Goal: Task Accomplishment & Management: Complete application form

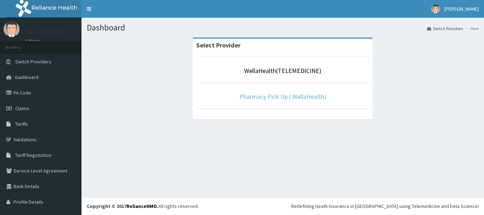
click at [274, 97] on link "Pharmacy Pick Up ( WellaHealth)" at bounding box center [283, 97] width 87 height 8
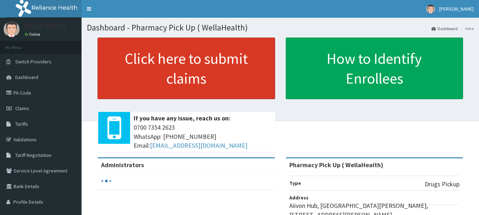
click at [214, 86] on link "Click here to submit claims" at bounding box center [186, 69] width 178 height 62
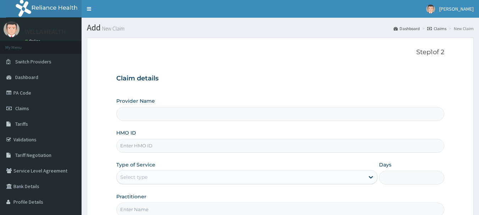
type input "Pharmacy Pick Up ( WellaHealth)"
click at [441, 29] on link "Claims" at bounding box center [436, 29] width 19 height 6
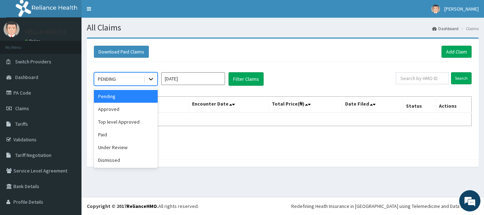
click at [151, 81] on icon at bounding box center [150, 79] width 7 height 7
click at [146, 107] on div "Approved" at bounding box center [126, 109] width 64 height 13
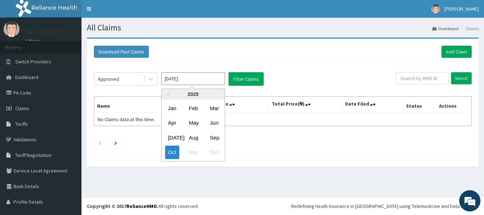
click at [186, 84] on input "[DATE]" at bounding box center [193, 78] width 64 height 13
click at [192, 135] on div "Aug" at bounding box center [193, 137] width 14 height 13
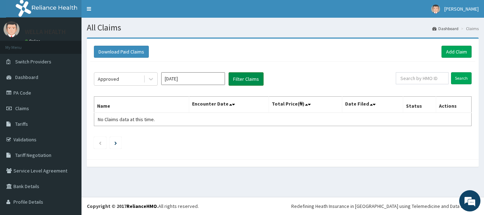
click at [244, 81] on button "Filter Claims" at bounding box center [246, 78] width 35 height 13
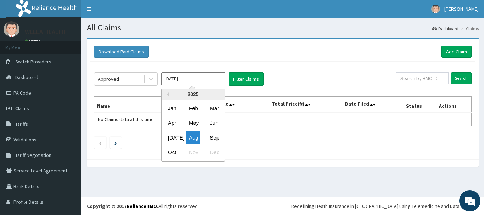
click at [172, 79] on input "Aug 2025" at bounding box center [193, 78] width 64 height 13
click at [215, 135] on div "Sep" at bounding box center [214, 137] width 14 height 13
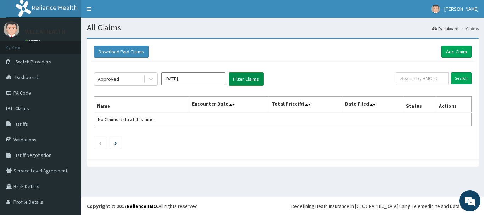
click at [242, 82] on button "Filter Claims" at bounding box center [246, 78] width 35 height 13
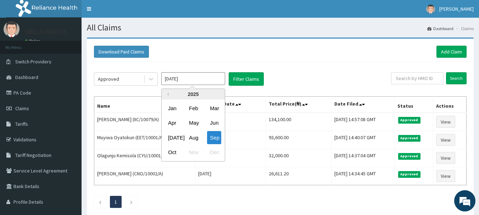
click at [174, 77] on input "[DATE]" at bounding box center [193, 78] width 64 height 13
click at [194, 134] on div "Aug" at bounding box center [193, 137] width 14 height 13
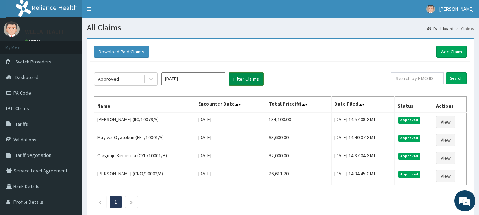
click at [241, 78] on button "Filter Claims" at bounding box center [246, 78] width 35 height 13
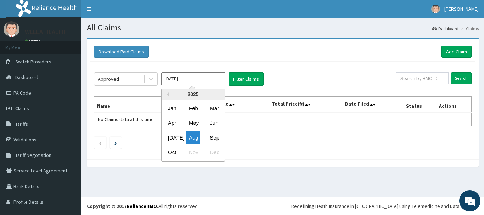
click at [207, 79] on input "Aug 2025" at bounding box center [193, 78] width 64 height 13
click at [172, 136] on div "[DATE]" at bounding box center [172, 137] width 14 height 13
click at [217, 83] on input "Jul 2025" at bounding box center [193, 78] width 64 height 13
click at [174, 156] on div "Oct" at bounding box center [172, 152] width 14 height 13
type input "[DATE]"
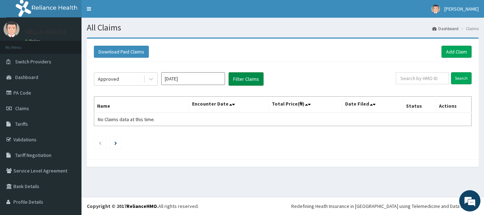
click at [233, 80] on button "Filter Claims" at bounding box center [246, 78] width 35 height 13
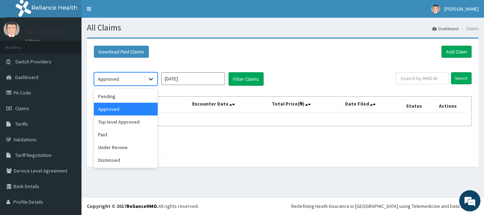
click at [153, 80] on icon at bounding box center [150, 79] width 7 height 7
click at [123, 96] on div "Pending" at bounding box center [126, 96] width 64 height 13
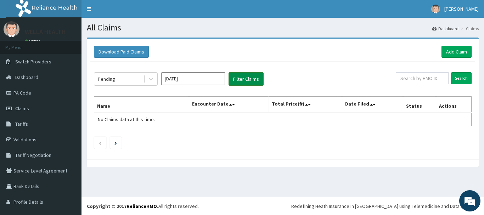
click at [237, 79] on button "Filter Claims" at bounding box center [246, 78] width 35 height 13
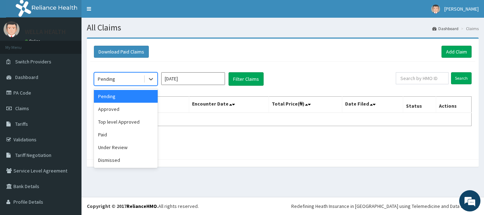
click at [131, 81] on div "Pending" at bounding box center [118, 78] width 49 height 11
click at [108, 151] on div "Under Review" at bounding box center [126, 147] width 64 height 13
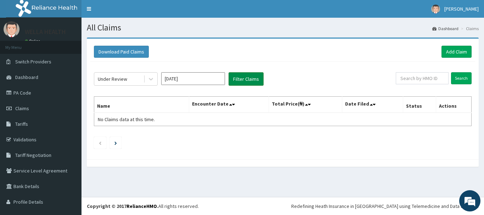
click at [257, 79] on button "Filter Claims" at bounding box center [246, 78] width 35 height 13
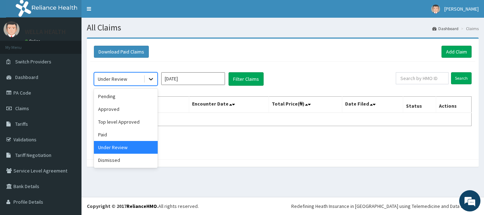
click at [149, 83] on div at bounding box center [151, 79] width 13 height 13
click at [114, 98] on div "Pending" at bounding box center [126, 96] width 64 height 13
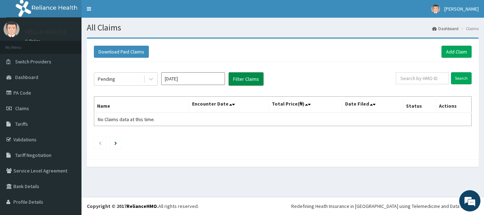
click at [238, 79] on button "Filter Claims" at bounding box center [246, 78] width 35 height 13
click at [44, 59] on span "Switch Providers" at bounding box center [33, 61] width 36 height 6
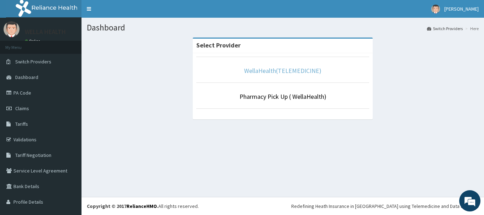
click at [257, 69] on link "WellaHealth(TELEMEDICINE)" at bounding box center [282, 71] width 77 height 8
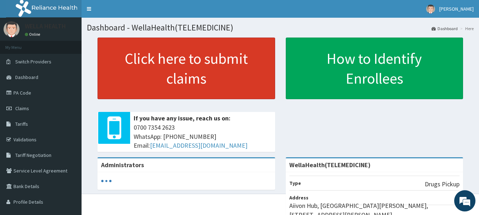
click at [237, 69] on link "Click here to submit claims" at bounding box center [186, 69] width 178 height 62
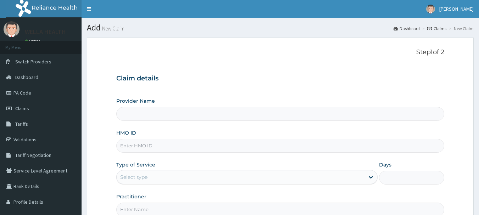
type input "WellaHealth(TELEMEDICINE)"
click at [437, 29] on link "Claims" at bounding box center [436, 29] width 19 height 6
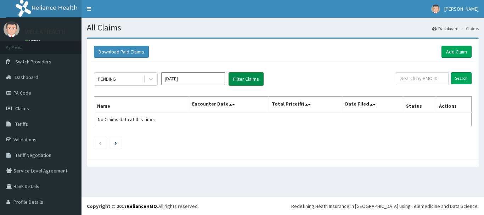
click at [245, 77] on button "Filter Claims" at bounding box center [246, 78] width 35 height 13
click at [146, 83] on div at bounding box center [151, 79] width 13 height 13
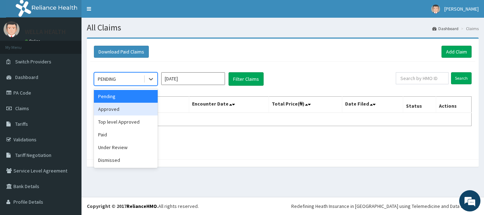
click at [121, 106] on div "Approved" at bounding box center [126, 109] width 64 height 13
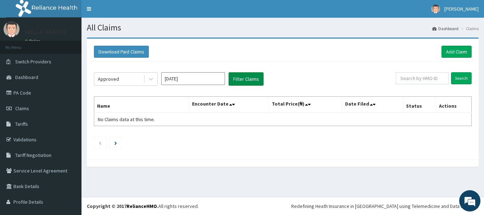
click at [250, 81] on button "Filter Claims" at bounding box center [246, 78] width 35 height 13
click at [251, 77] on button "Filter Claims" at bounding box center [246, 78] width 35 height 13
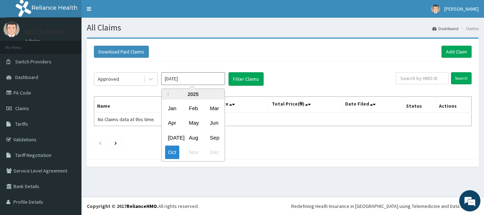
click at [190, 74] on input "Oct 2025" at bounding box center [193, 78] width 64 height 13
click at [216, 137] on div "Sep" at bounding box center [214, 137] width 14 height 13
type input "Sep 2025"
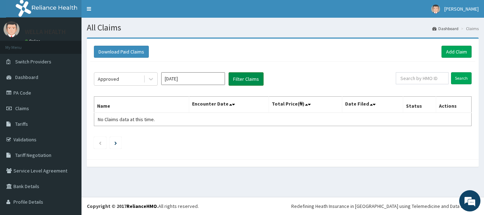
click at [249, 80] on button "Filter Claims" at bounding box center [246, 78] width 35 height 13
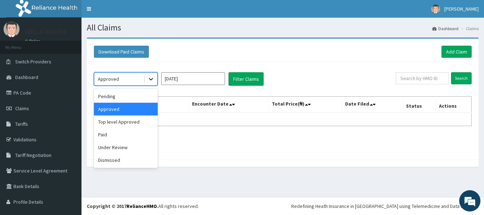
click at [154, 79] on icon at bounding box center [150, 79] width 7 height 7
click at [107, 122] on div "Top level Approved" at bounding box center [126, 122] width 64 height 13
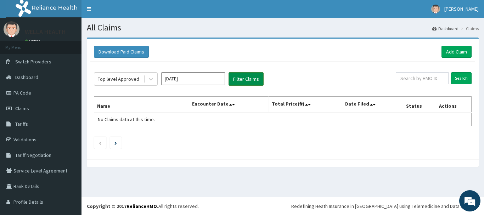
click at [238, 77] on button "Filter Claims" at bounding box center [246, 78] width 35 height 13
click at [146, 82] on div at bounding box center [151, 79] width 13 height 13
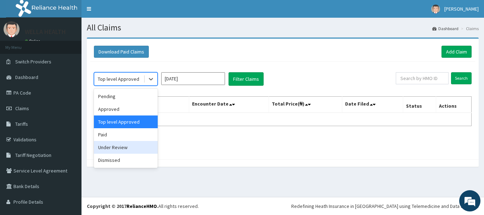
click at [115, 144] on div "Under Review" at bounding box center [126, 147] width 64 height 13
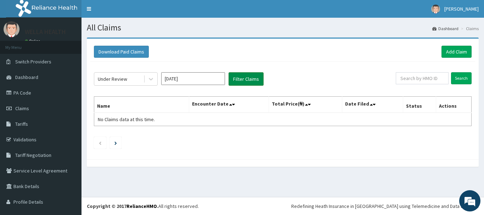
click at [243, 82] on button "Filter Claims" at bounding box center [246, 78] width 35 height 13
click at [23, 62] on span "Switch Providers" at bounding box center [33, 61] width 36 height 6
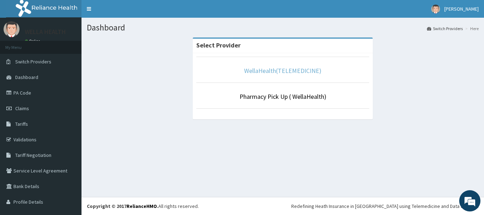
click at [261, 72] on link "WellaHealth(TELEMEDICINE)" at bounding box center [282, 71] width 77 height 8
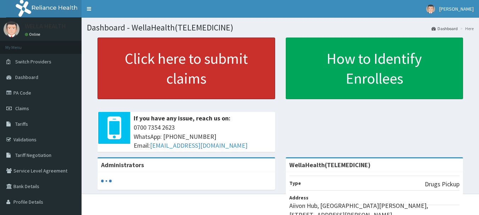
click at [233, 73] on link "Click here to submit claims" at bounding box center [186, 69] width 178 height 62
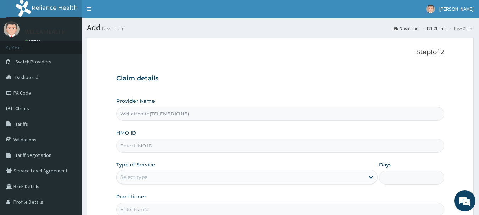
click at [195, 141] on input "HMO ID" at bounding box center [280, 146] width 328 height 14
type input "WHT/10025/A"
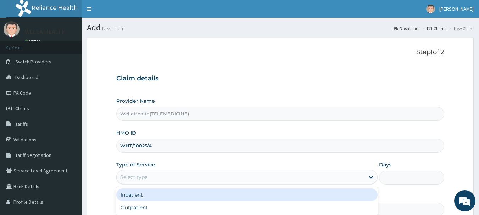
click at [175, 173] on div "Select type" at bounding box center [241, 177] width 248 height 11
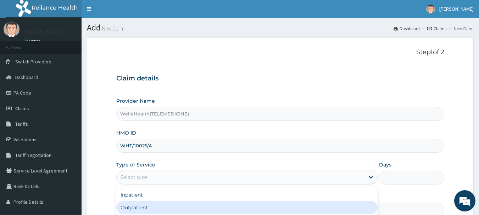
click at [175, 207] on div "Outpatient" at bounding box center [246, 207] width 261 height 13
type input "1"
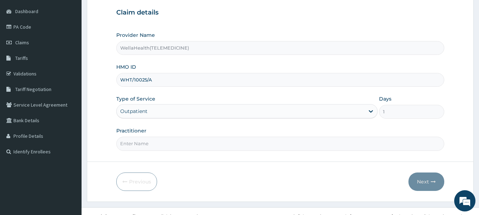
scroll to position [76, 0]
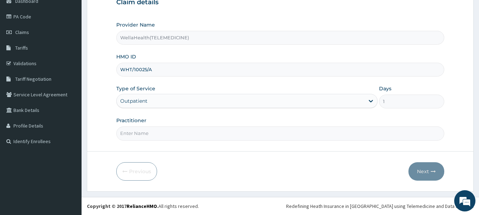
click at [154, 130] on input "Practitioner" at bounding box center [280, 134] width 328 height 14
type input "wellahealth"
click at [418, 171] on button "Next" at bounding box center [426, 171] width 36 height 18
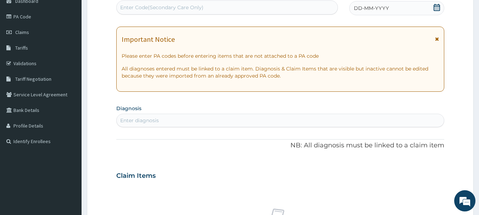
scroll to position [48, 0]
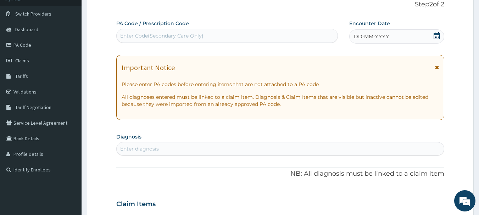
click at [177, 34] on div "Enter Code(Secondary Care Only)" at bounding box center [161, 35] width 83 height 7
click at [184, 146] on div "Enter diagnosis" at bounding box center [281, 148] width 328 height 11
type input "q"
type input "Q"
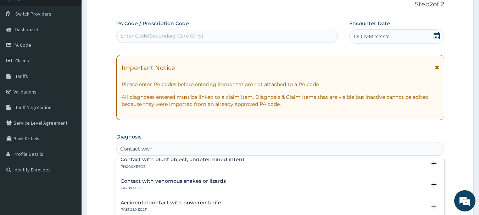
scroll to position [737, 0]
type input "Contact with"
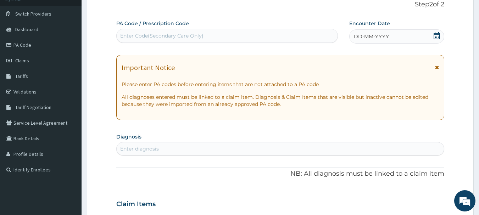
click at [145, 147] on div "Enter diagnosis" at bounding box center [139, 148] width 39 height 7
click at [128, 150] on div "Enter diagnosis" at bounding box center [139, 148] width 39 height 7
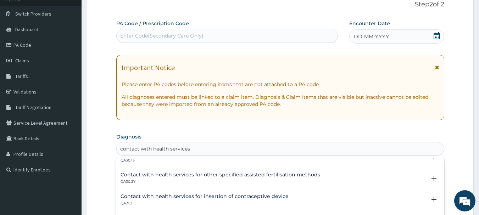
scroll to position [809, 0]
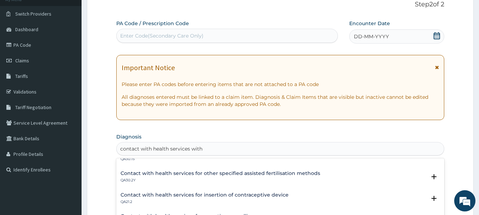
type input "contact with health services with"
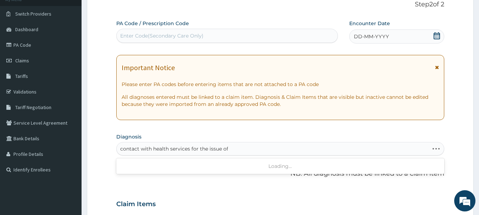
type input "contact with health services for the issue of"
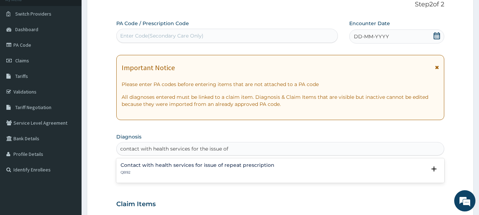
click at [192, 166] on h4 "Contact with health services for issue of repeat prescription" at bounding box center [198, 165] width 154 height 5
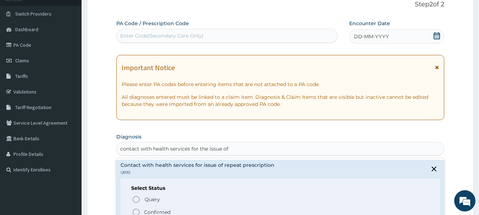
click at [133, 210] on icon "status option filled" at bounding box center [136, 212] width 9 height 9
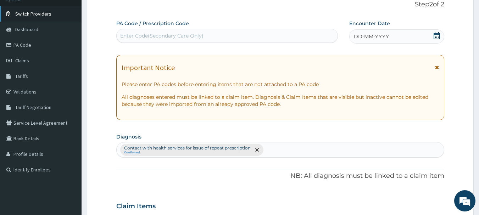
click at [45, 8] on link "Switch Providers" at bounding box center [41, 14] width 82 height 16
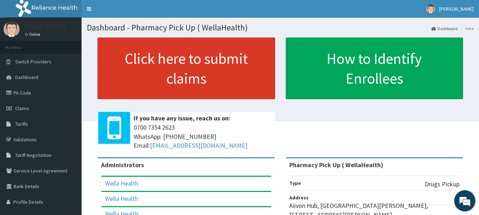
click at [241, 66] on link "Click here to submit claims" at bounding box center [186, 69] width 178 height 62
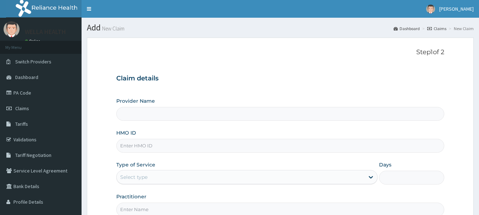
click at [437, 29] on link "Claims" at bounding box center [436, 29] width 19 height 6
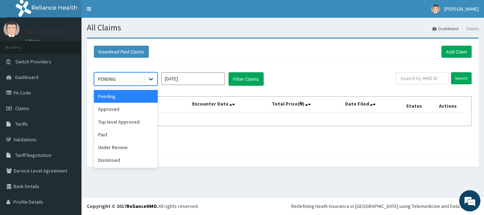
click at [152, 78] on icon at bounding box center [150, 79] width 7 height 7
click at [118, 109] on div "Approved" at bounding box center [126, 109] width 64 height 13
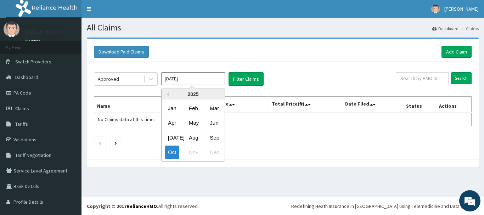
click at [176, 83] on input "[DATE]" at bounding box center [193, 78] width 64 height 13
click at [217, 134] on div "Sep" at bounding box center [214, 137] width 14 height 13
type input "[DATE]"
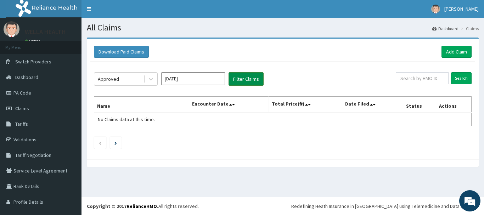
click at [245, 81] on button "Filter Claims" at bounding box center [246, 78] width 35 height 13
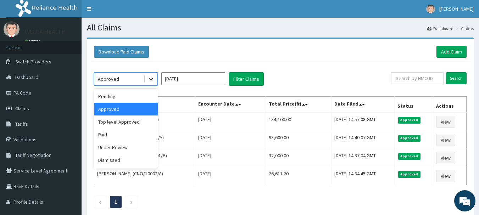
click at [154, 81] on icon at bounding box center [150, 79] width 7 height 7
click at [135, 132] on div "Paid" at bounding box center [126, 134] width 64 height 13
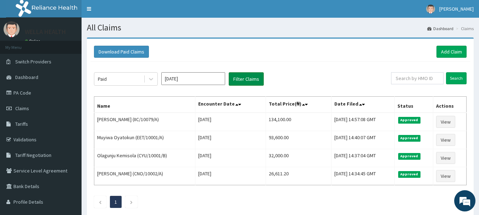
click at [235, 84] on button "Filter Claims" at bounding box center [246, 78] width 35 height 13
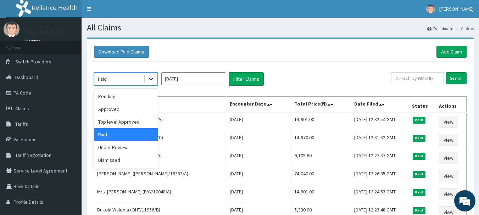
click at [150, 80] on icon at bounding box center [150, 79] width 7 height 7
click at [124, 100] on div "Pending" at bounding box center [126, 96] width 64 height 13
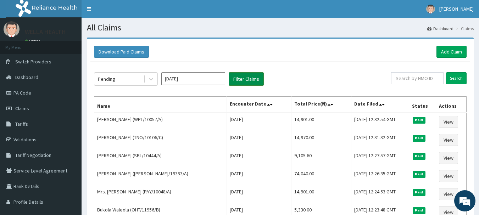
click at [237, 77] on button "Filter Claims" at bounding box center [246, 78] width 35 height 13
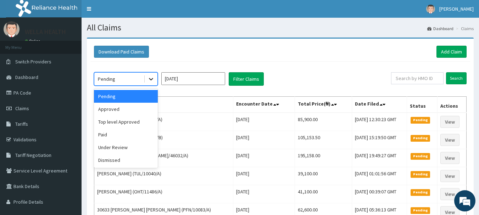
click at [151, 80] on icon at bounding box center [150, 79] width 7 height 7
click at [132, 148] on div "Under Review" at bounding box center [126, 147] width 64 height 13
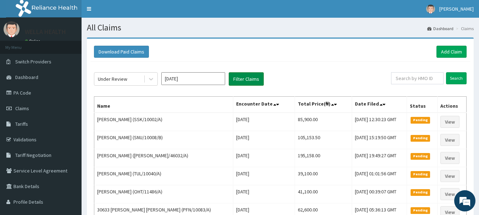
click at [249, 76] on button "Filter Claims" at bounding box center [246, 78] width 35 height 13
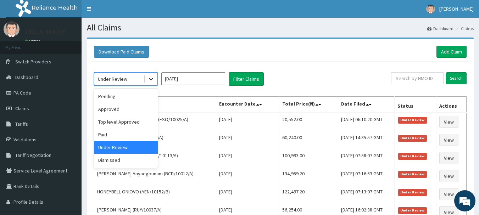
click at [151, 80] on icon at bounding box center [150, 79] width 7 height 7
click at [125, 162] on div "Dismissed" at bounding box center [126, 160] width 64 height 13
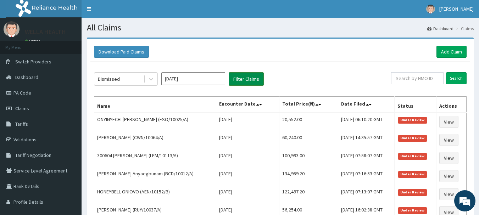
click at [256, 78] on button "Filter Claims" at bounding box center [246, 78] width 35 height 13
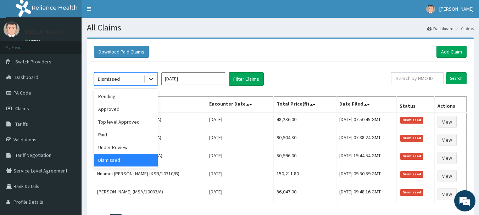
click at [151, 78] on icon at bounding box center [150, 79] width 7 height 7
click at [117, 127] on div "Top level Approved" at bounding box center [126, 122] width 64 height 13
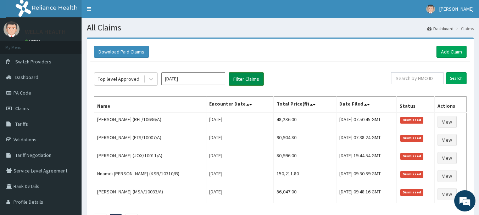
click at [236, 82] on button "Filter Claims" at bounding box center [246, 78] width 35 height 13
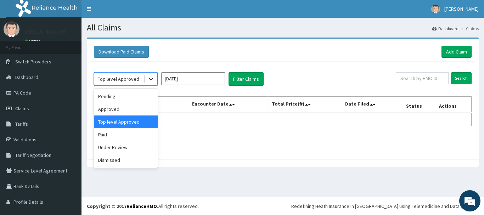
click at [150, 83] on div at bounding box center [151, 79] width 13 height 13
